Goal: Task Accomplishment & Management: Manage account settings

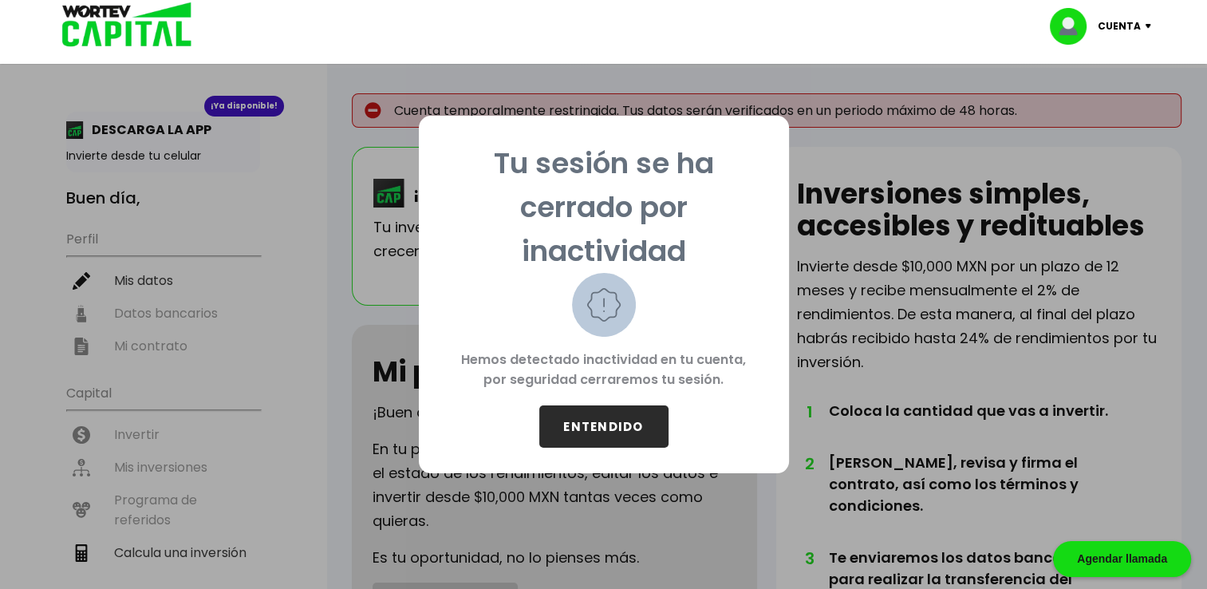
click at [621, 420] on button "ENTENDIDO" at bounding box center [603, 426] width 129 height 42
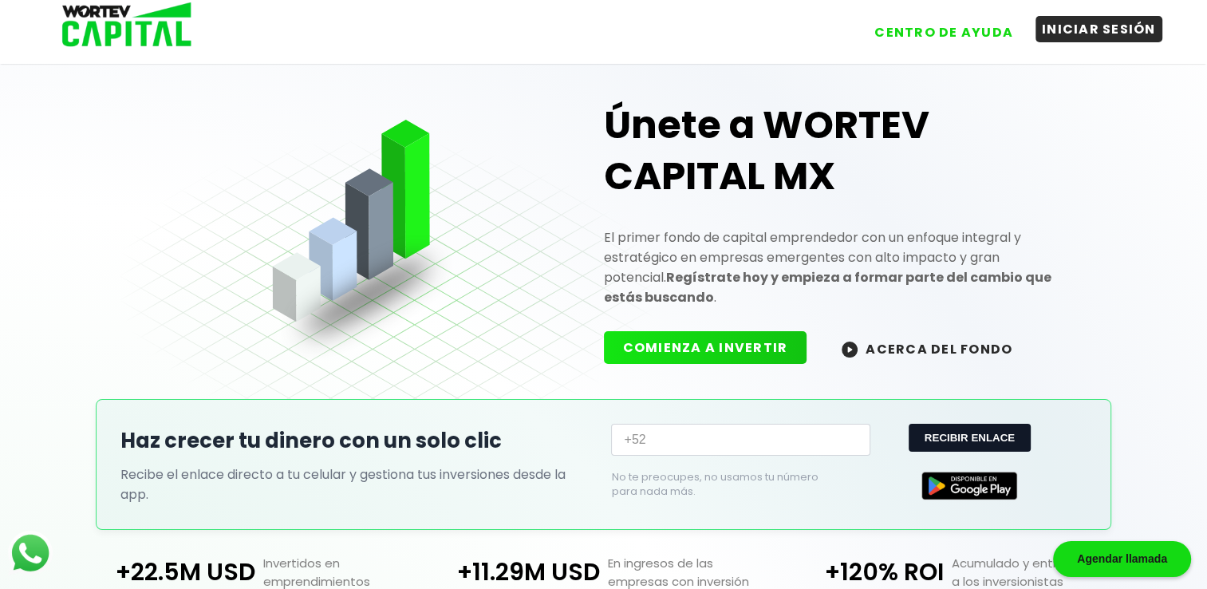
click at [1131, 30] on button "INICIAR SESIÓN" at bounding box center [1098, 29] width 127 height 26
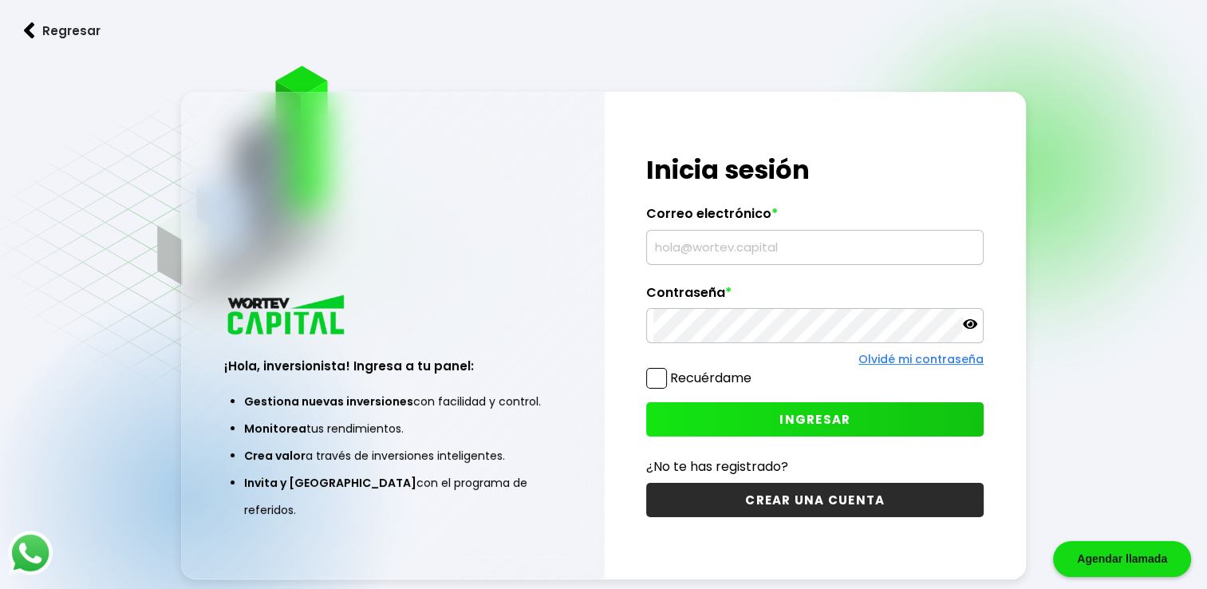
type input "Hesquivel32@gmail.com"
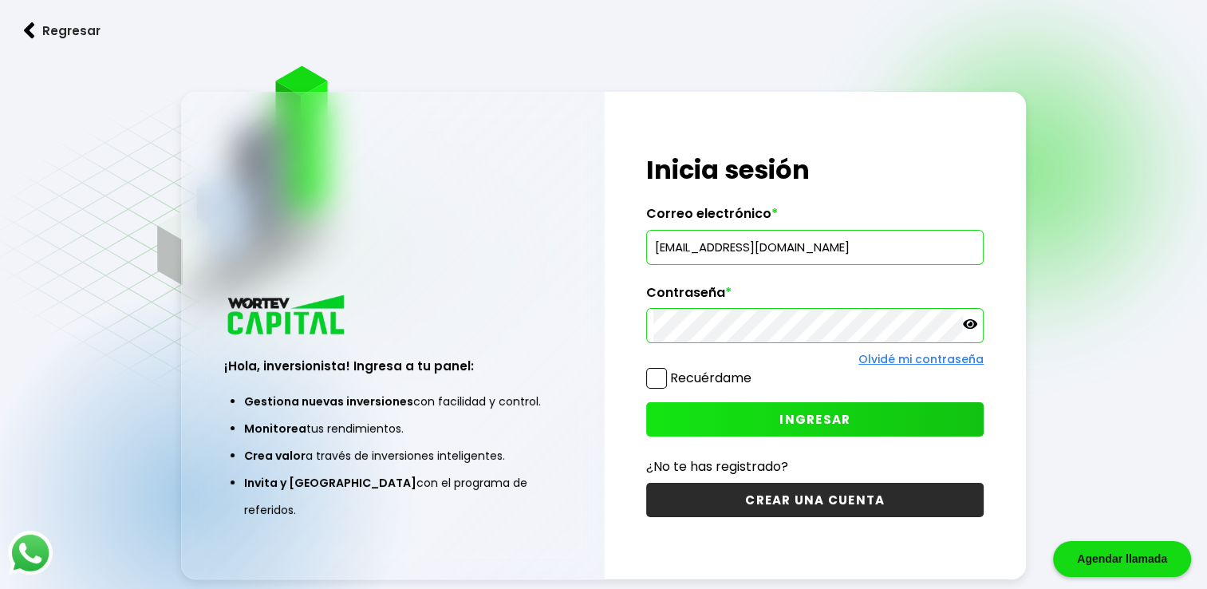
click at [758, 408] on button "INGRESAR" at bounding box center [814, 419] width 337 height 34
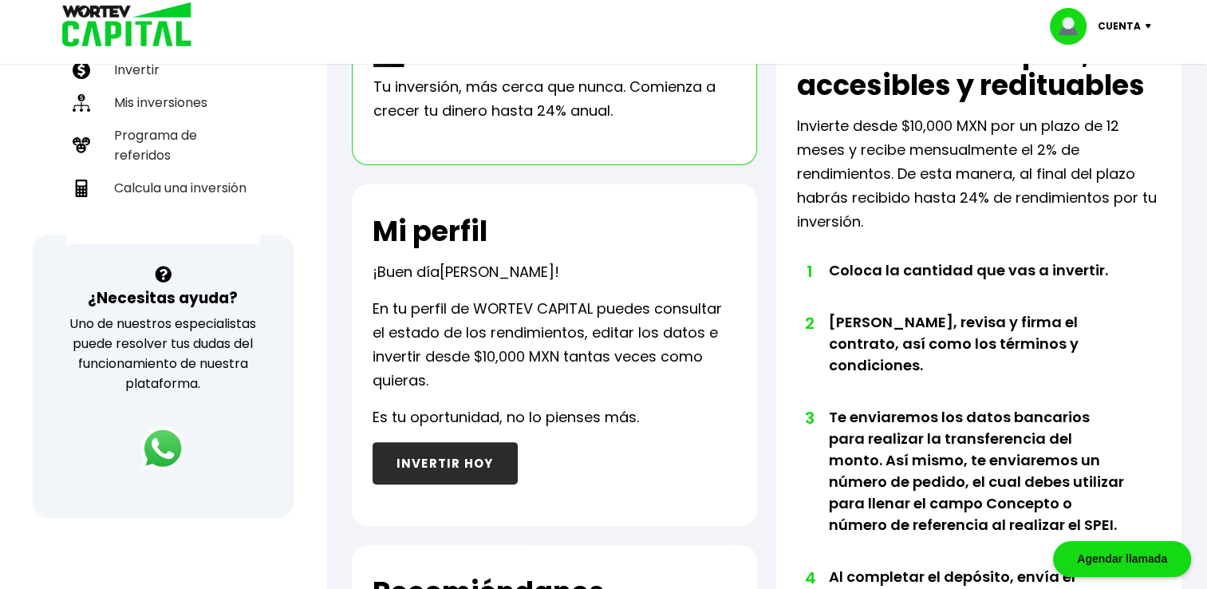
scroll to position [386, 0]
